Goal: Task Accomplishment & Management: Manage account settings

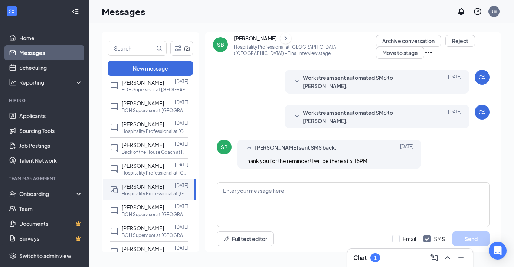
scroll to position [104, 0]
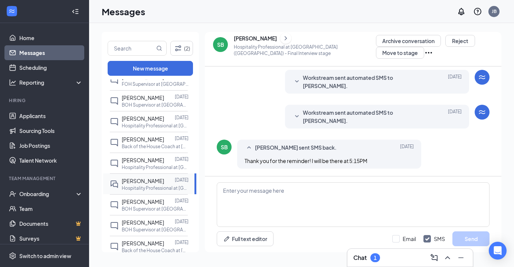
click at [148, 191] on p "Hospitality Professional at [GEOGRAPHIC_DATA] ([GEOGRAPHIC_DATA])" at bounding box center [155, 188] width 67 height 6
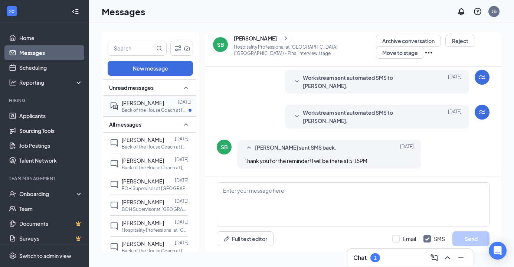
click at [151, 105] on div "[PERSON_NAME]" at bounding box center [143, 103] width 42 height 8
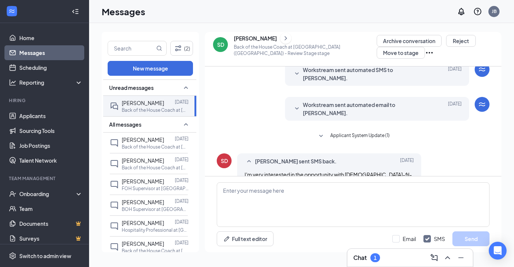
scroll to position [28, 0]
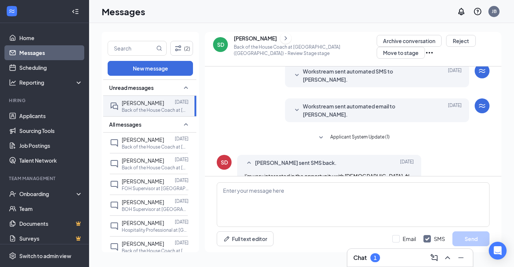
click at [243, 38] on div "[PERSON_NAME]" at bounding box center [255, 37] width 43 height 7
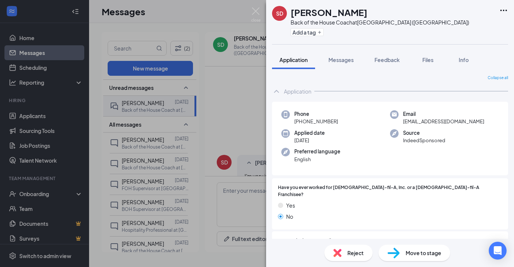
click at [225, 95] on div "SD Scott Denos Back of the House Coach at Medina (OH) Add a tag Application Mes…" at bounding box center [257, 133] width 514 height 267
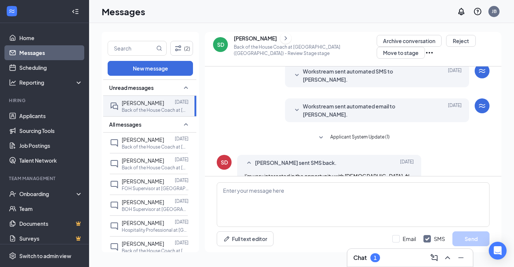
click at [330, 103] on span "Workstream sent automated email to Scott Denos." at bounding box center [365, 110] width 125 height 16
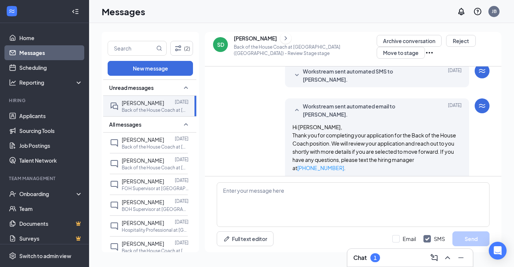
click at [244, 37] on div "[PERSON_NAME]" at bounding box center [255, 37] width 43 height 7
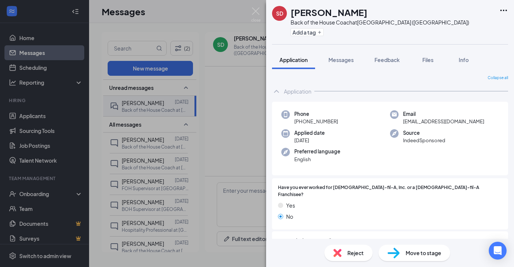
scroll to position [147, 0]
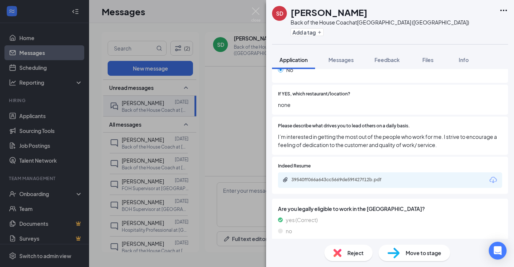
click at [323, 177] on div "39540ff066a643cc5669de59f427f12b.pdf" at bounding box center [390, 180] width 224 height 16
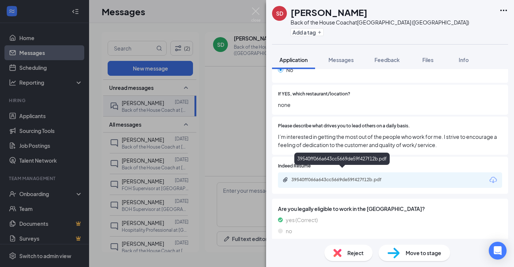
click at [324, 177] on div "39540ff066a643cc5669de59f427f12b.pdf" at bounding box center [343, 180] width 104 height 6
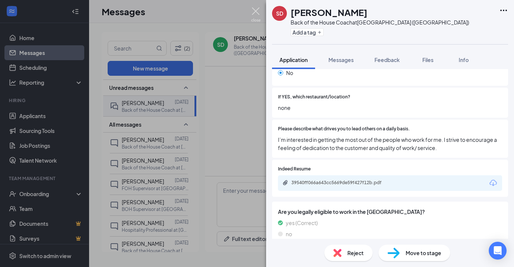
click at [254, 10] on img at bounding box center [255, 14] width 9 height 14
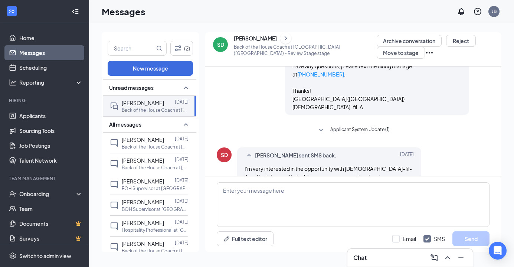
scroll to position [122, 0]
click at [37, 115] on link "Applicants" at bounding box center [50, 115] width 63 height 15
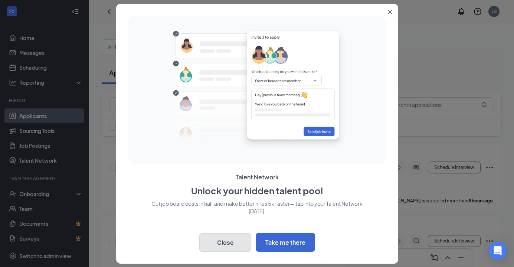
click at [230, 248] on button "Close" at bounding box center [225, 242] width 52 height 19
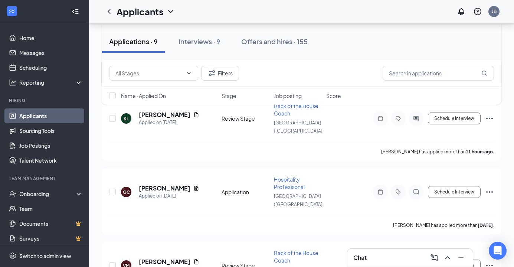
scroll to position [447, 0]
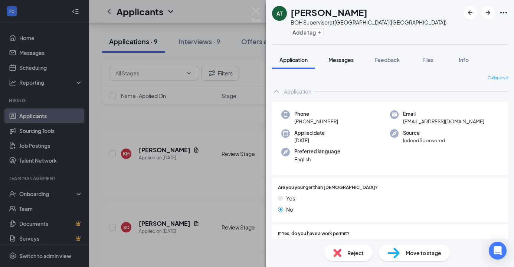
click at [346, 58] on span "Messages" at bounding box center [340, 59] width 25 height 7
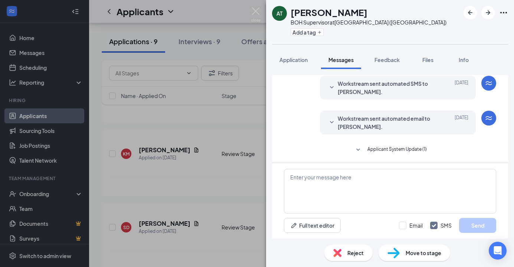
scroll to position [231, 0]
click at [352, 124] on span "Workstream sent automated email to Austin Thompson." at bounding box center [386, 122] width 97 height 16
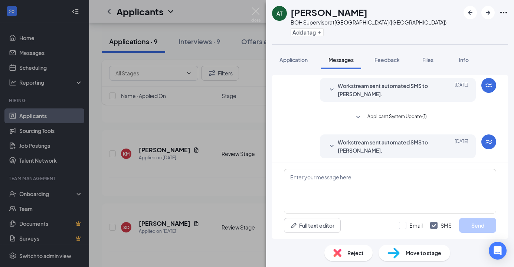
scroll to position [177, 0]
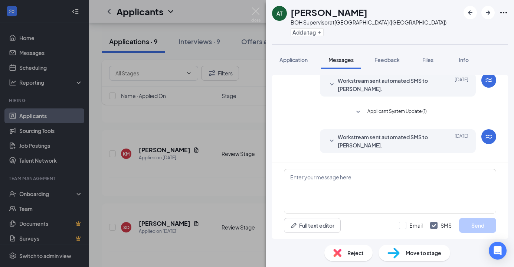
click at [343, 140] on span "Workstream sent automated SMS to Austin Thompson." at bounding box center [386, 141] width 97 height 16
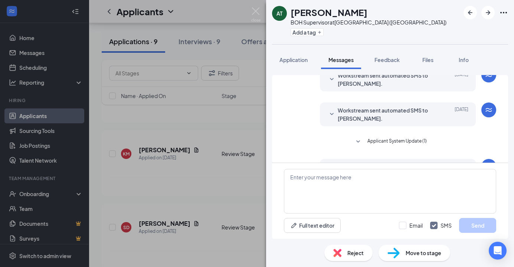
scroll to position [147, 0]
click at [349, 121] on span "Workstream sent automated SMS to Austin Thompson." at bounding box center [386, 114] width 97 height 16
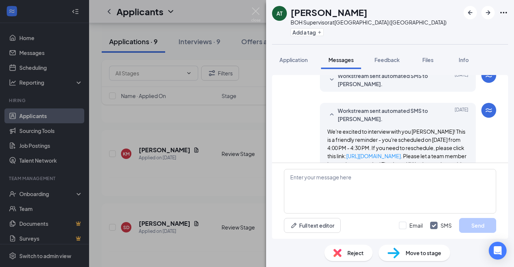
click at [203, 199] on div "AT Austin Thompson BOH Supervisor at Medina (OH) Add a tag Application Messages…" at bounding box center [257, 133] width 514 height 267
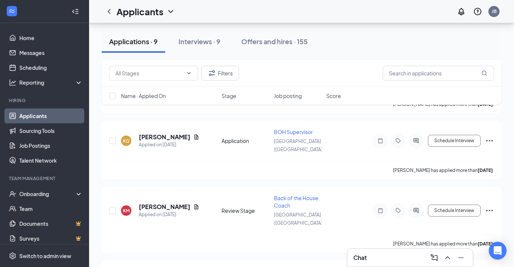
scroll to position [390, 0]
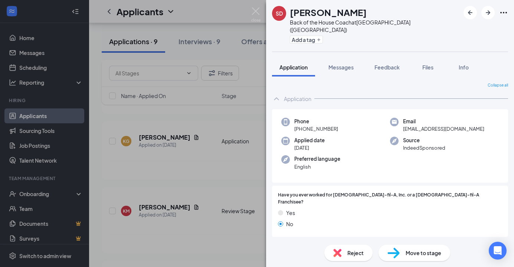
click at [204, 178] on div "SD Scott Denos Back of the House Coach at Medina (OH) Add a tag Application Mes…" at bounding box center [257, 133] width 514 height 267
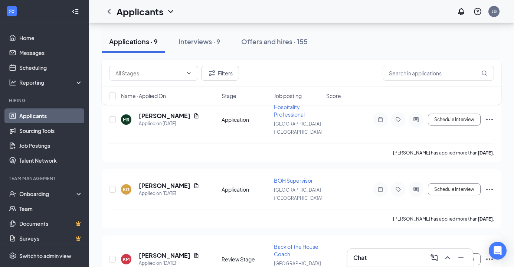
scroll to position [340, 0]
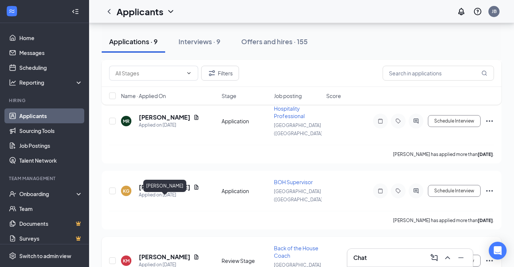
click at [145, 253] on h5 "[PERSON_NAME]" at bounding box center [165, 257] width 52 height 8
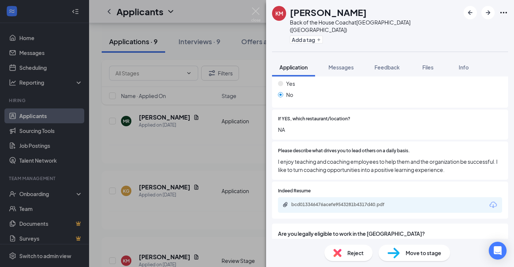
scroll to position [147, 0]
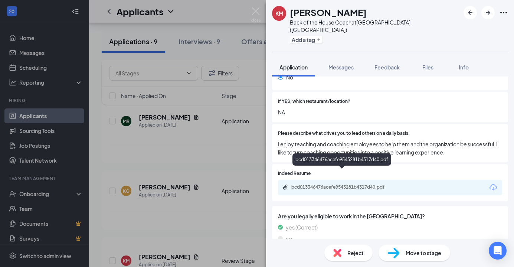
click at [316, 184] on div "bcd013346476acefe9543281b4317d40.pdf" at bounding box center [343, 187] width 104 height 6
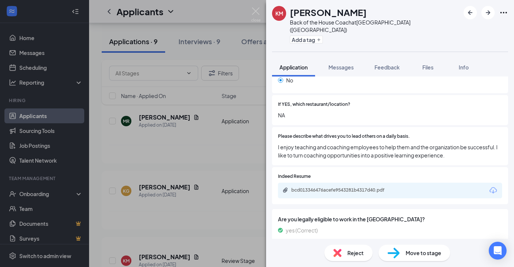
click at [177, 124] on div "KM Kenneth McCarthy Back of the House Coach at Medina (OH) Add a tag Applicatio…" at bounding box center [257, 133] width 514 height 267
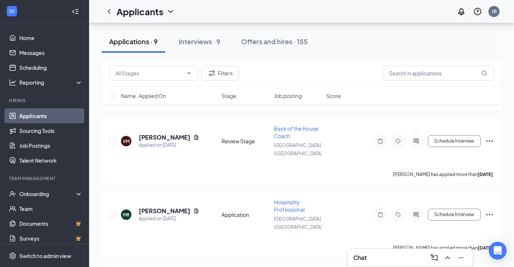
scroll to position [237, 0]
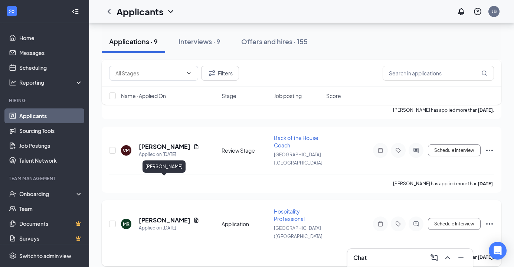
click at [167, 216] on h5 "[PERSON_NAME]" at bounding box center [165, 220] width 52 height 8
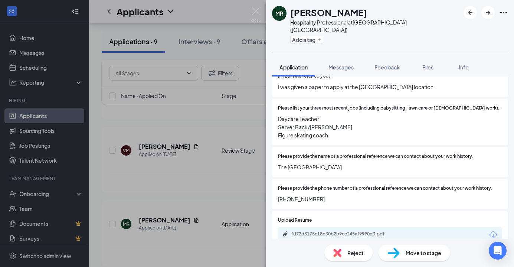
scroll to position [414, 0]
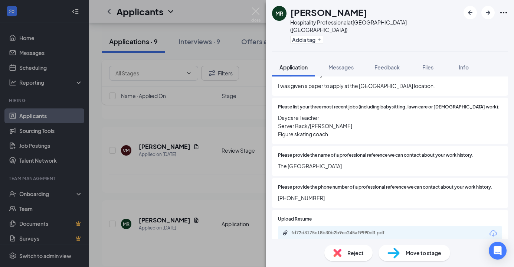
click at [349, 230] on div "fd72d3175c18b30b2b9cc245af9990d3.pdf" at bounding box center [343, 233] width 104 height 6
click at [217, 147] on div "MR Madison Rudolph Hospitality Professional at Medina (OH) Add a tag Applicatio…" at bounding box center [257, 133] width 514 height 267
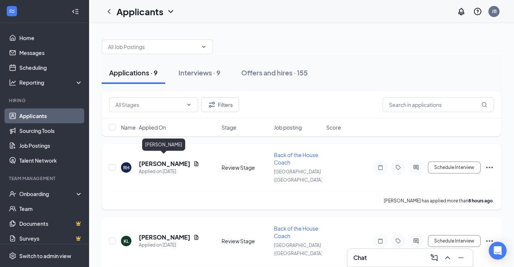
click at [165, 159] on h5 "[PERSON_NAME]" at bounding box center [165, 163] width 52 height 8
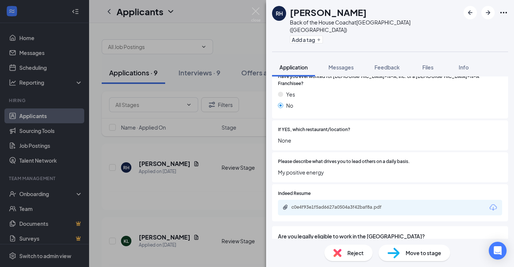
scroll to position [138, 0]
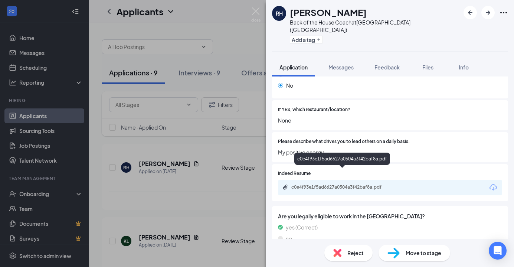
click at [365, 184] on div "c0e4f93e1f5ad6627a0504a3f42baf8a.pdf" at bounding box center [343, 187] width 104 height 6
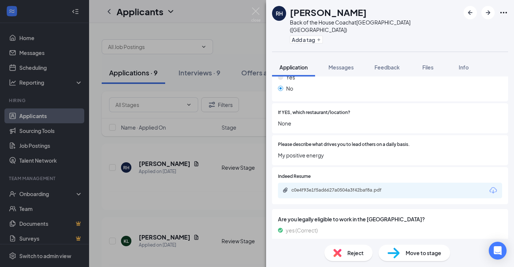
click at [244, 150] on div "RH [PERSON_NAME] Back of the House Coach at [GEOGRAPHIC_DATA] ([GEOGRAPHIC_DATA…" at bounding box center [257, 133] width 514 height 267
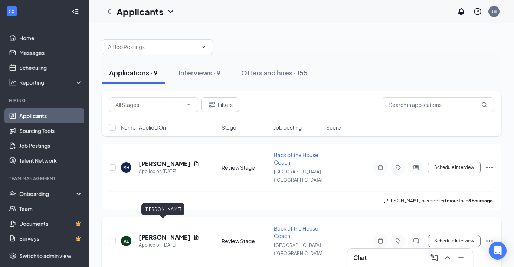
click at [157, 233] on h5 "[PERSON_NAME]" at bounding box center [165, 237] width 52 height 8
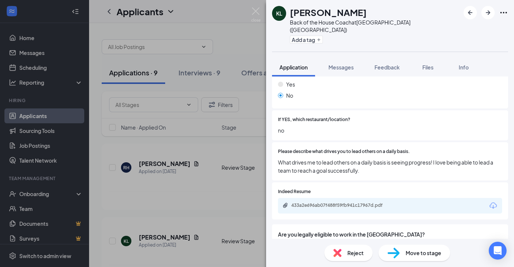
scroll to position [133, 0]
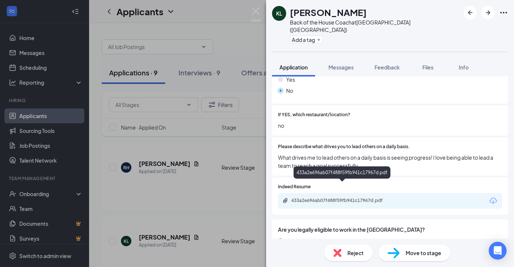
click at [356, 197] on div "433a2e696ab07f488f59fb941c17967d.pdf" at bounding box center [343, 200] width 104 height 6
click at [193, 142] on div "KL Kaylan Liggins Back of the House Coach at Medina (OH) Add a tag Application …" at bounding box center [257, 133] width 514 height 267
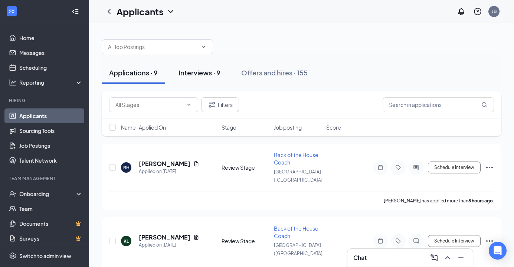
click at [198, 70] on div "Interviews · 9" at bounding box center [199, 72] width 42 height 9
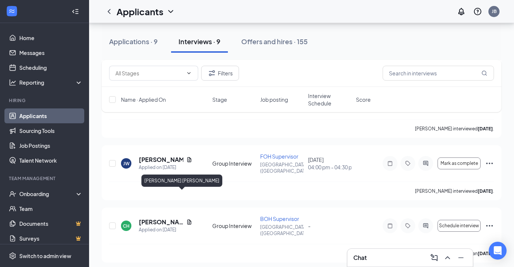
scroll to position [189, 0]
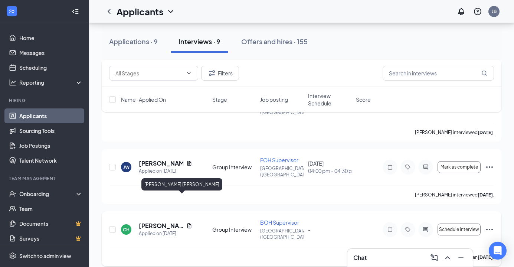
click at [164, 221] on h5 "[PERSON_NAME] [PERSON_NAME]" at bounding box center [161, 225] width 45 height 8
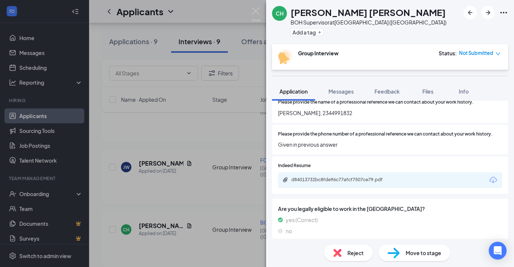
scroll to position [485, 0]
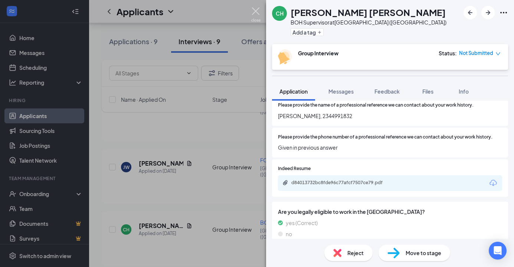
click at [256, 13] on img at bounding box center [255, 14] width 9 height 14
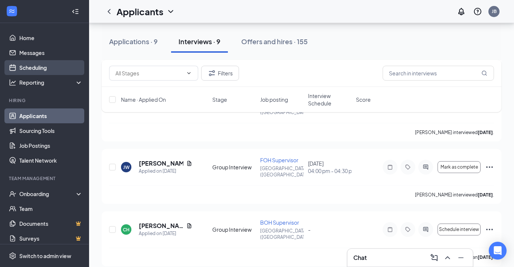
click at [47, 65] on link "Scheduling" at bounding box center [50, 67] width 63 height 15
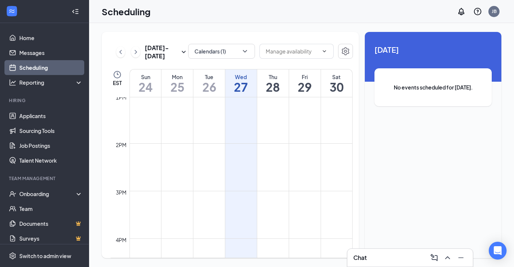
scroll to position [619, 0]
click at [205, 50] on button "Calendars (1)" at bounding box center [221, 51] width 67 height 15
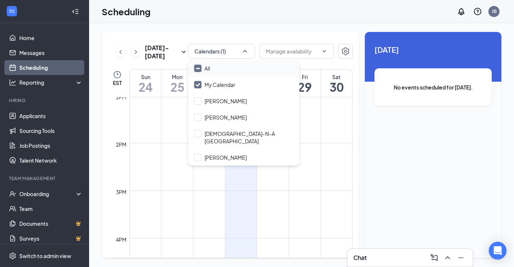
click at [198, 68] on input "All" at bounding box center [202, 68] width 16 height 7
checkbox input "true"
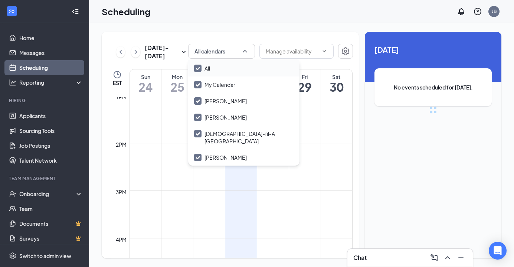
checkbox input "true"
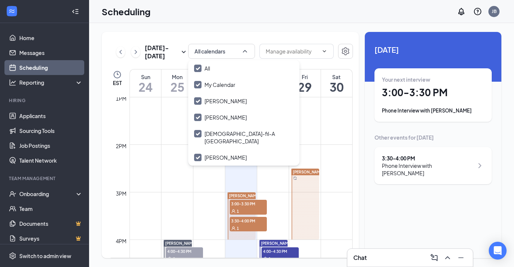
scroll to position [612, 0]
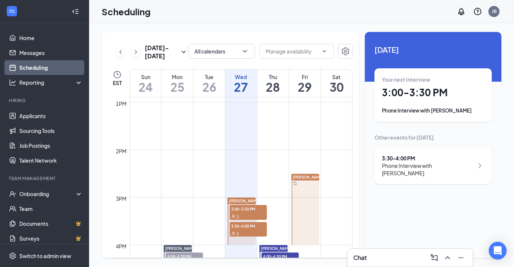
click at [240, 213] on div "1" at bounding box center [248, 215] width 37 height 7
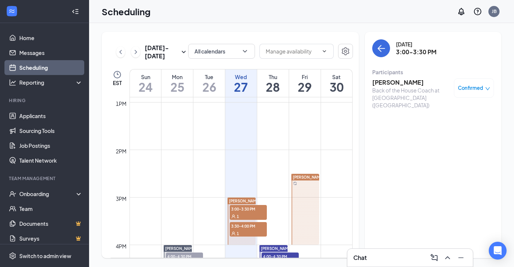
click at [242, 230] on div "1" at bounding box center [248, 232] width 37 height 7
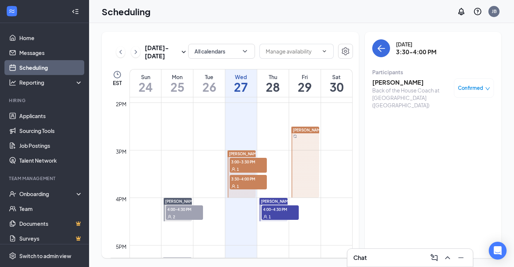
scroll to position [667, 0]
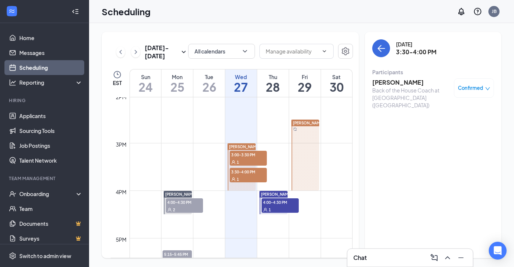
click at [283, 205] on div "1" at bounding box center [279, 208] width 37 height 7
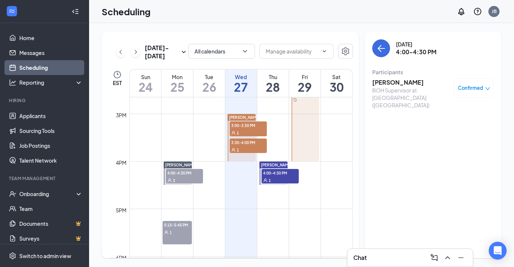
scroll to position [691, 0]
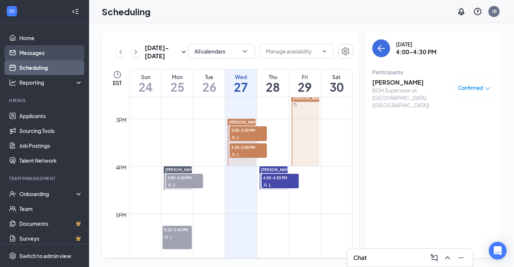
click at [40, 55] on link "Messages" at bounding box center [50, 52] width 63 height 15
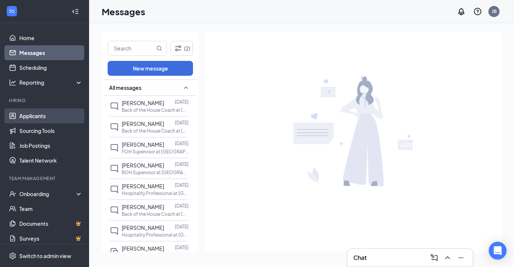
click at [30, 116] on link "Applicants" at bounding box center [50, 115] width 63 height 15
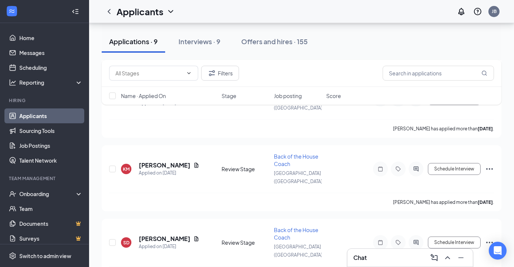
scroll to position [447, 0]
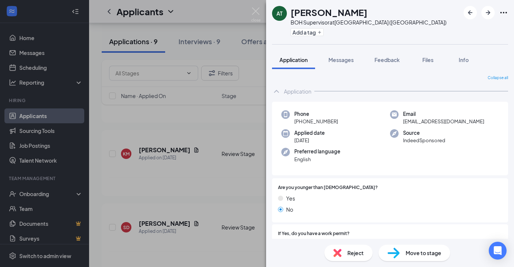
click at [355, 247] on div "Reject" at bounding box center [348, 252] width 48 height 16
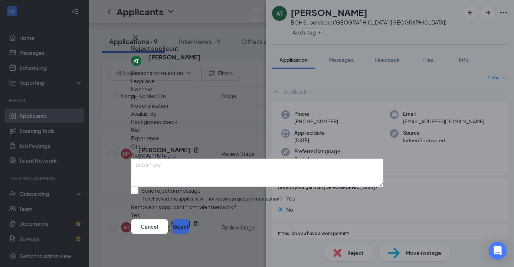
click at [189, 230] on button "Reject" at bounding box center [180, 226] width 16 height 15
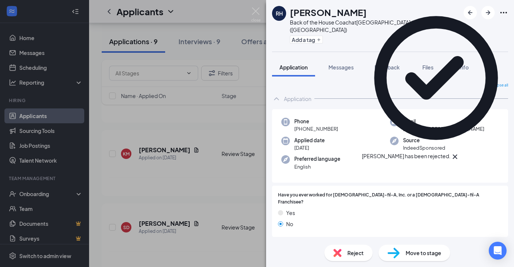
click at [212, 196] on div "RH [PERSON_NAME] Back of the House Coach at [GEOGRAPHIC_DATA] ([GEOGRAPHIC_DATA…" at bounding box center [257, 133] width 514 height 267
